Goal: Information Seeking & Learning: Learn about a topic

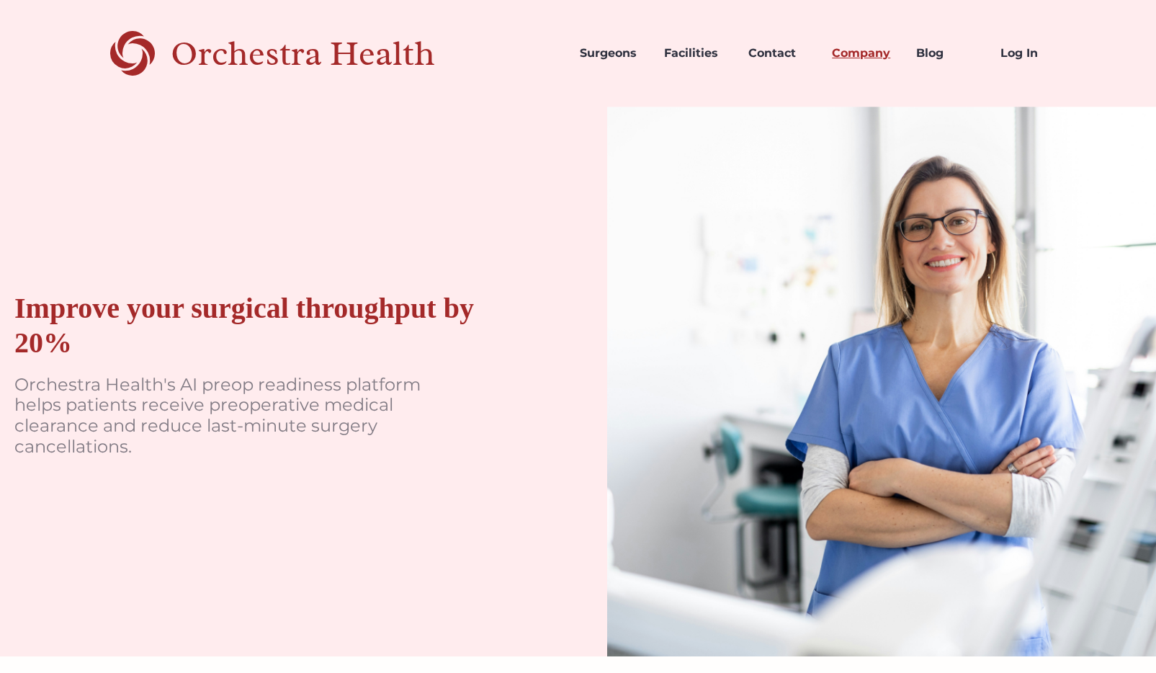
click at [900, 68] on link "Company" at bounding box center [862, 53] width 84 height 49
click at [874, 63] on link "Company" at bounding box center [862, 53] width 84 height 49
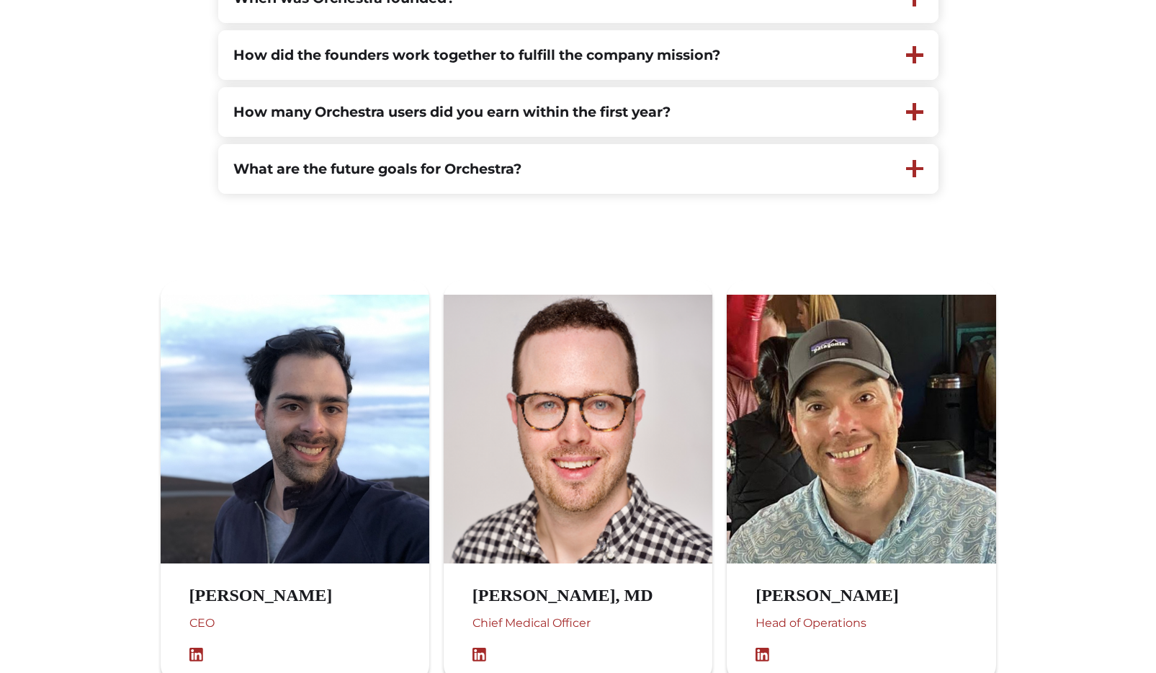
scroll to position [784, 0]
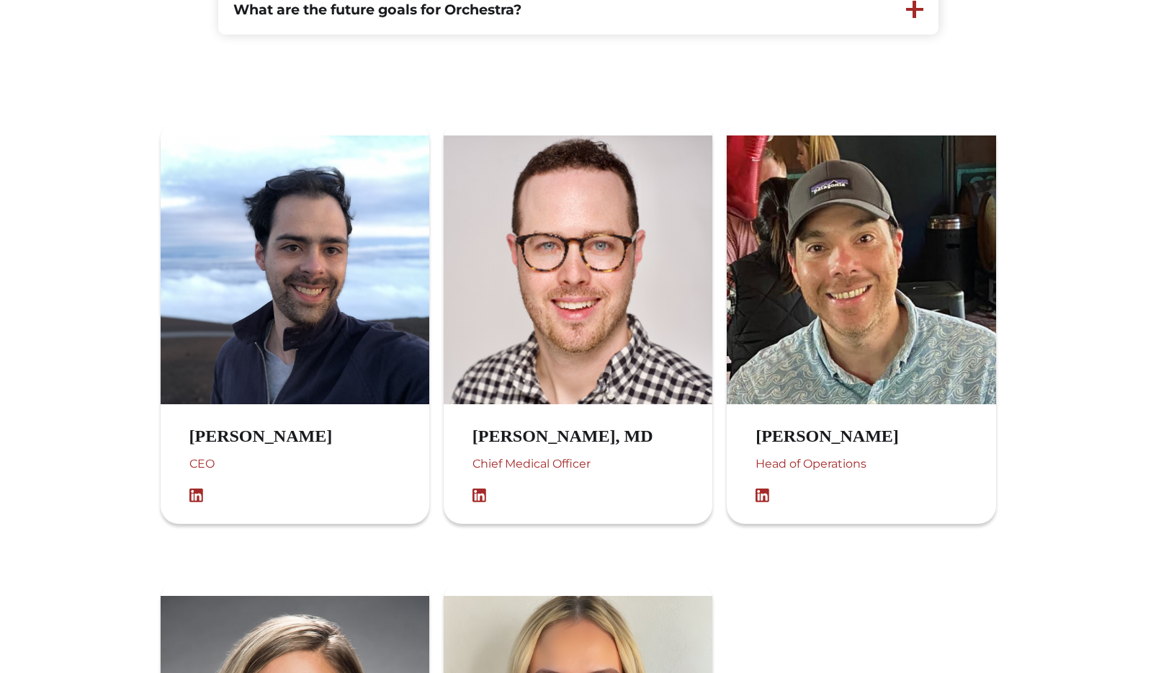
click at [115, 173] on body "Orchestra Health Surgeons Facilities Contact Company Blog Log In About Us Orche…" at bounding box center [578, 446] width 1156 height 2460
click at [105, 141] on body "Orchestra Health Surgeons Facilities Contact Company Blog Log In About Us Orche…" at bounding box center [578, 446] width 1156 height 2460
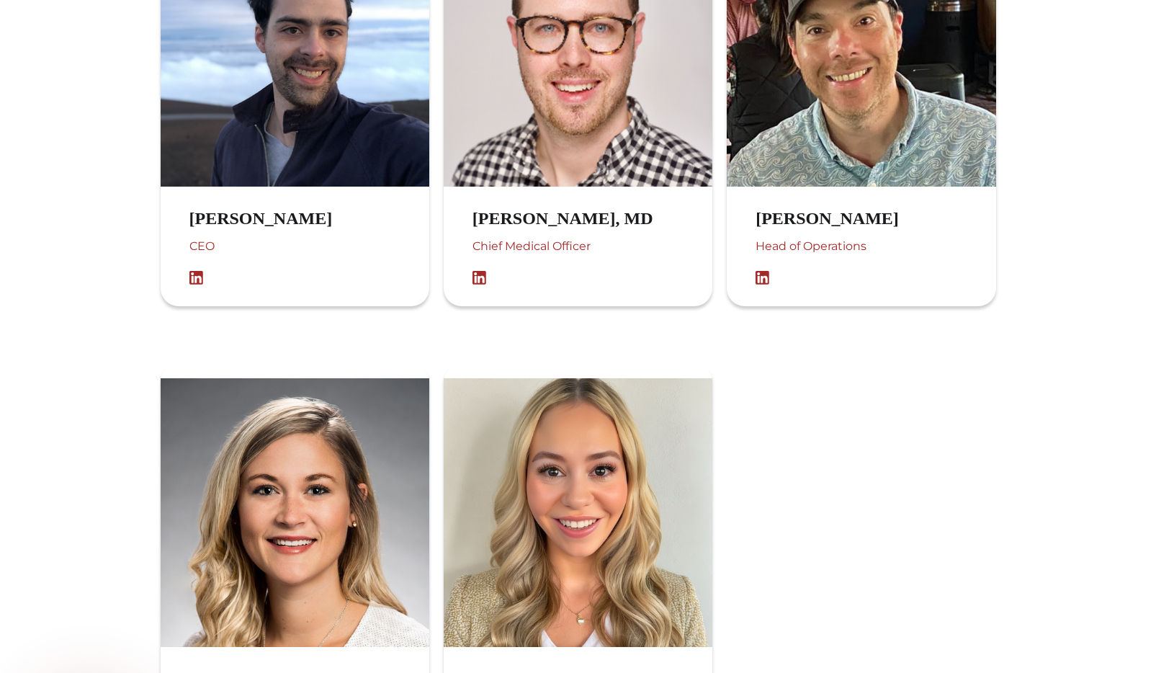
scroll to position [730, 0]
